Goal: Complete application form

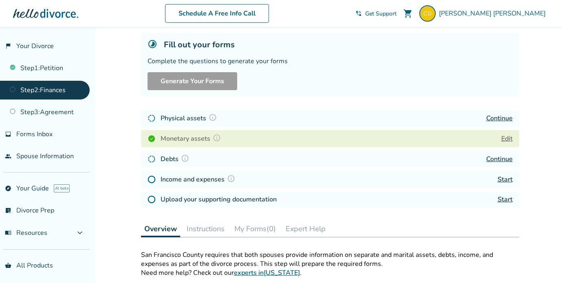
scroll to position [49, 0]
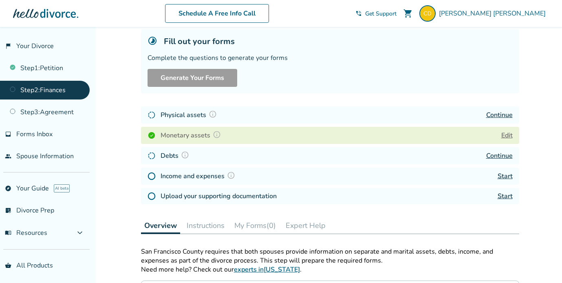
click at [505, 155] on link "Continue" at bounding box center [499, 155] width 26 height 9
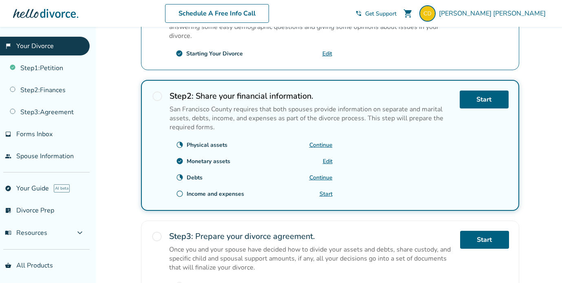
scroll to position [216, 0]
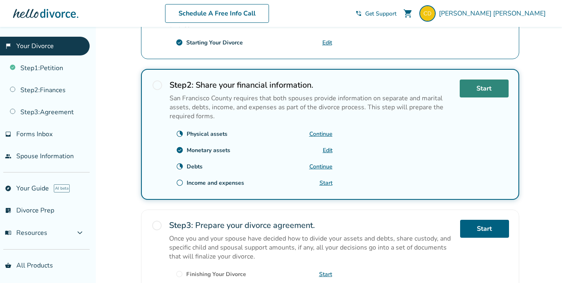
click at [466, 85] on link "Start" at bounding box center [484, 88] width 49 height 18
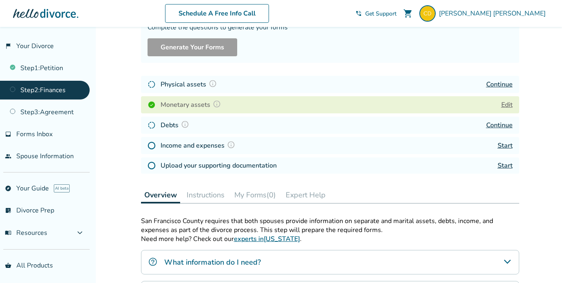
scroll to position [79, 0]
click at [508, 168] on link "Start" at bounding box center [505, 165] width 15 height 9
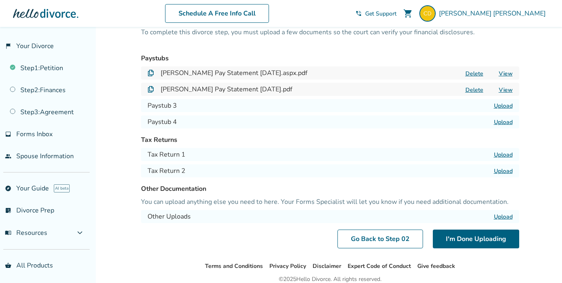
scroll to position [46, 0]
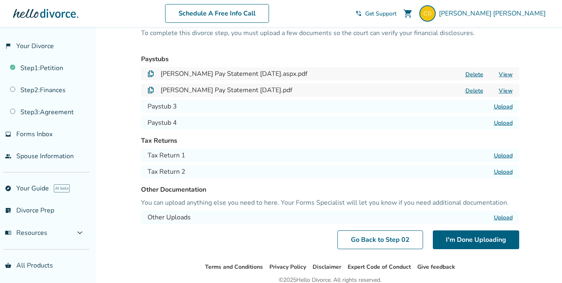
click at [500, 156] on label "Upload" at bounding box center [503, 156] width 19 height 8
click at [0, 0] on input "Upload" at bounding box center [0, 0] width 0 height 0
click at [503, 171] on label "Upload" at bounding box center [503, 172] width 19 height 8
click at [0, 0] on input "Upload" at bounding box center [0, 0] width 0 height 0
click at [501, 172] on label "Upload" at bounding box center [503, 172] width 19 height 8
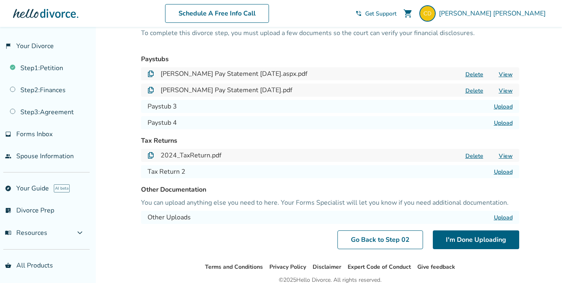
click at [0, 0] on input "Upload" at bounding box center [0, 0] width 0 height 0
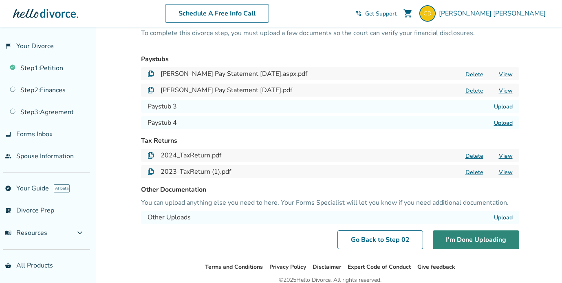
click at [455, 243] on button "I'm Done Uploading" at bounding box center [476, 239] width 86 height 19
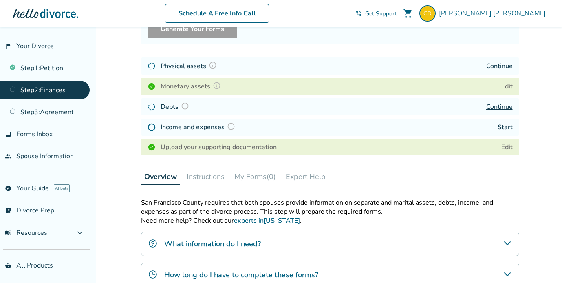
scroll to position [98, 0]
click at [503, 66] on link "Continue" at bounding box center [499, 66] width 26 height 9
